Goal: Task Accomplishment & Management: Complete application form

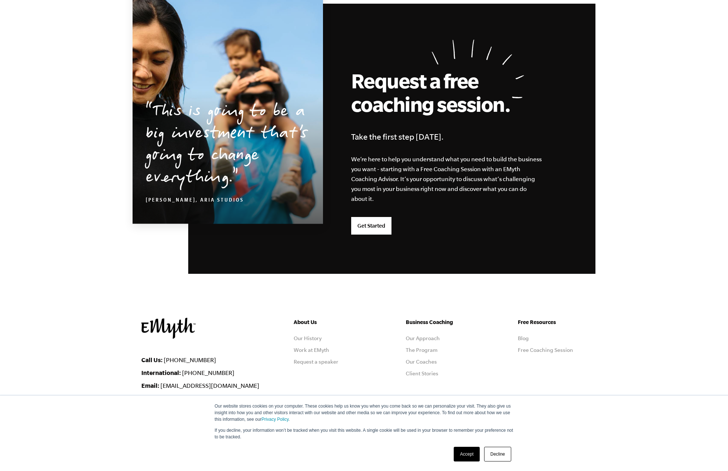
scroll to position [1787, 0]
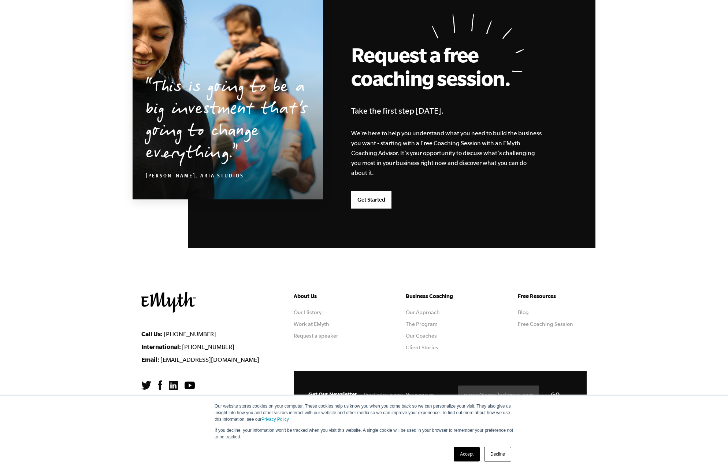
click at [476, 459] on link "Accept" at bounding box center [467, 454] width 26 height 15
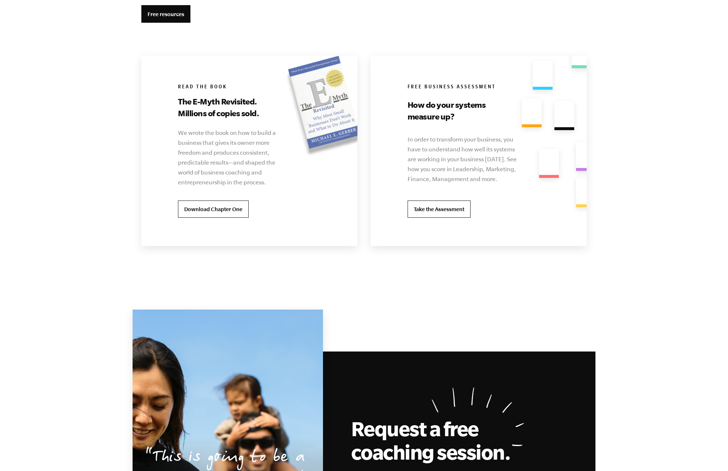
scroll to position [1335, 0]
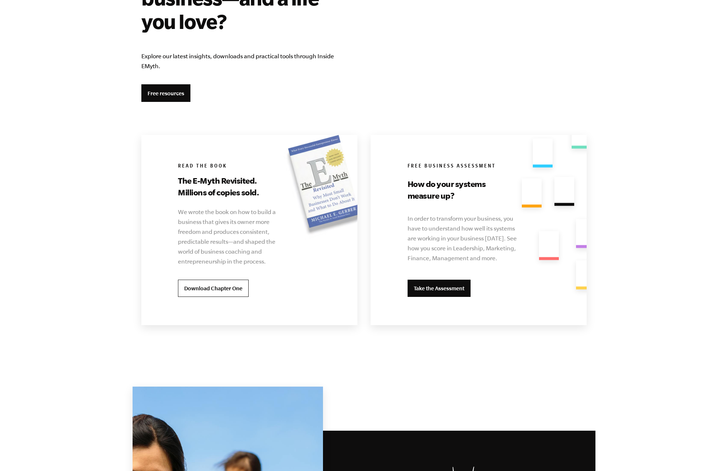
click at [454, 289] on link "Take the Assessment" at bounding box center [439, 289] width 63 height 18
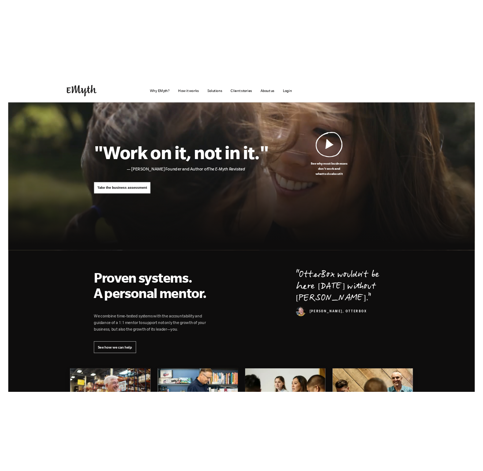
scroll to position [0, 0]
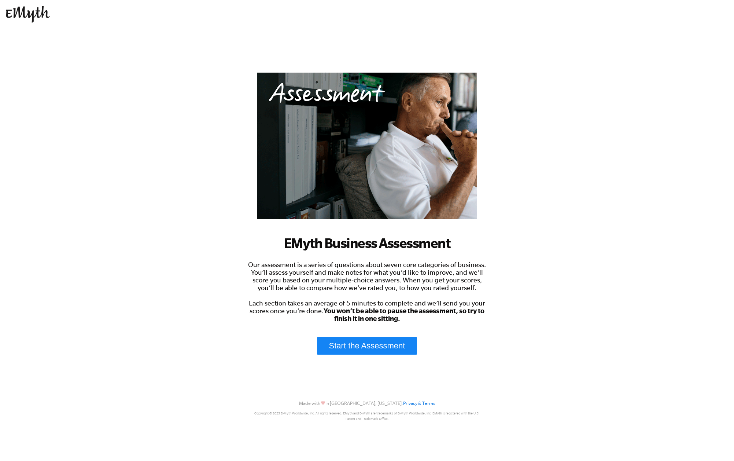
click at [376, 351] on link "Start the Assessment" at bounding box center [367, 346] width 100 height 18
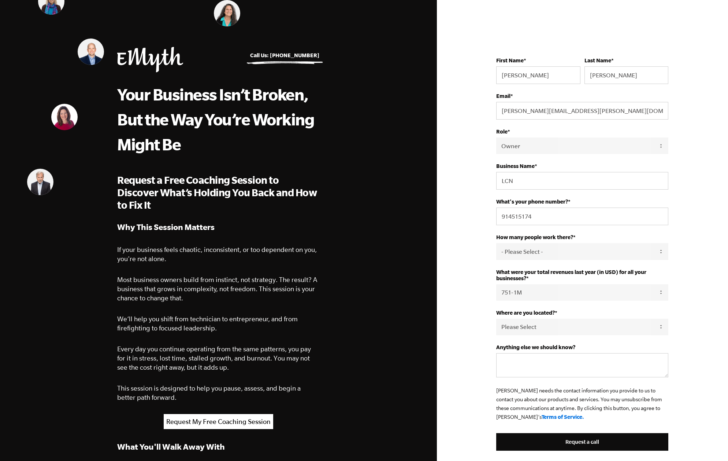
select select "Owner"
select select "751-1M"
select select "[GEOGRAPHIC_DATA]"
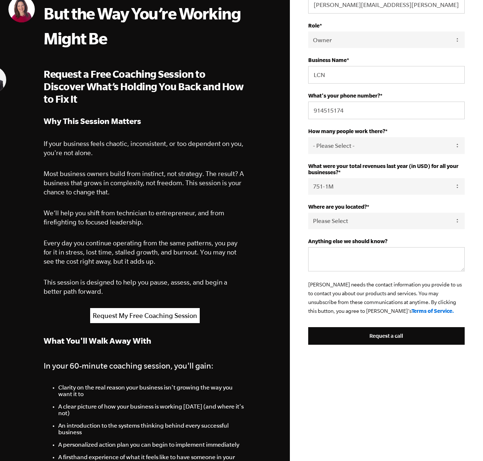
scroll to position [55, 0]
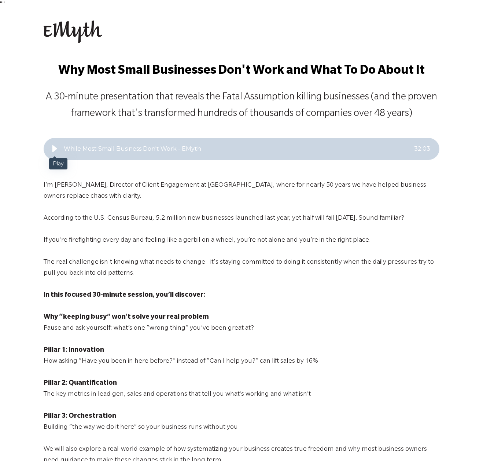
click at [49, 151] on div "Play" at bounding box center [54, 148] width 15 height 15
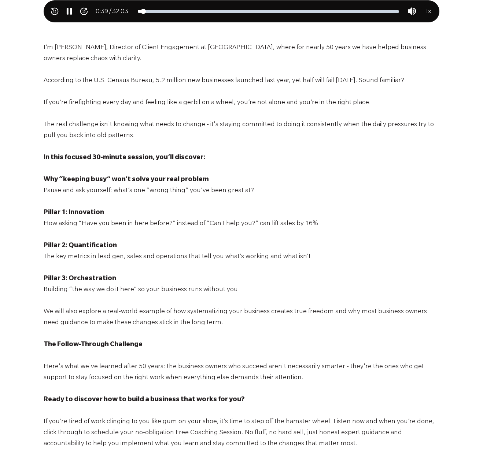
scroll to position [106, 0]
